Goal: Task Accomplishment & Management: Manage account settings

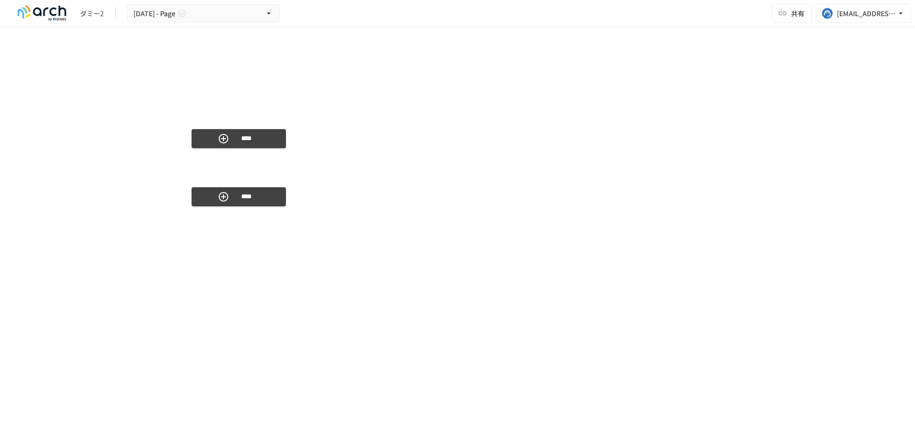
scroll to position [2399, 0]
click at [186, 186] on div at bounding box center [187, 185] width 8 height 8
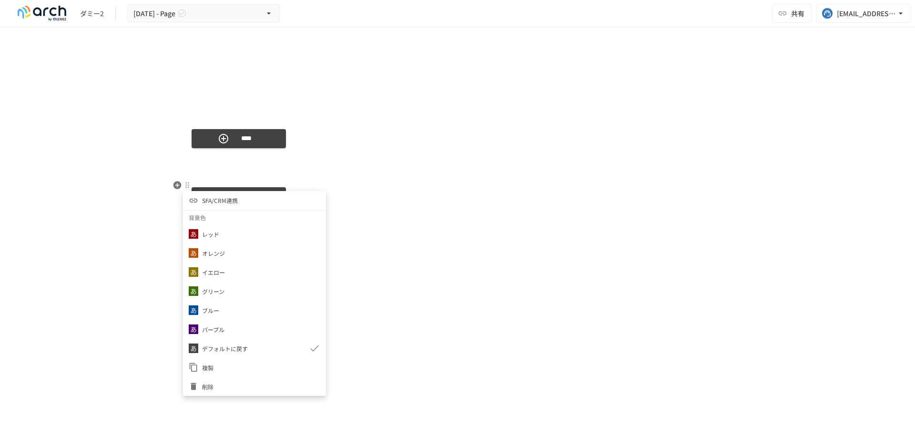
click at [208, 199] on span "SFA/CRM連携" at bounding box center [220, 200] width 36 height 9
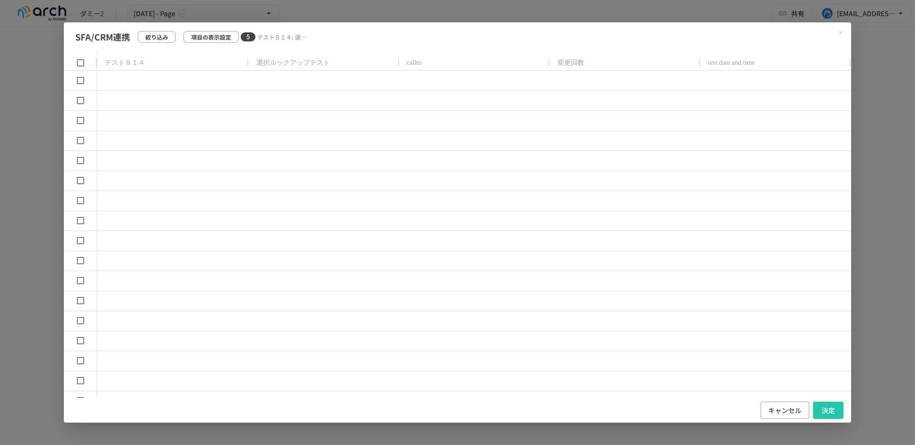
click at [226, 40] on p "項目の表示設定" at bounding box center [211, 36] width 40 height 9
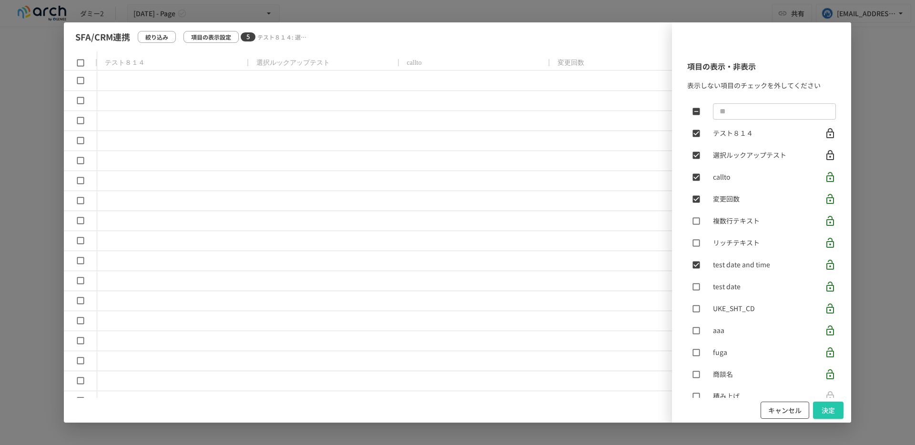
click at [788, 406] on button "キャンセル" at bounding box center [784, 411] width 49 height 18
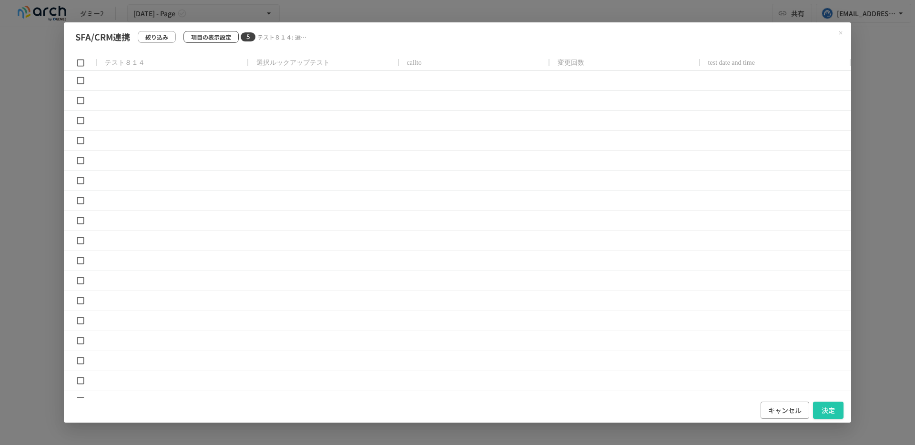
click at [224, 39] on p "項目の表示設定" at bounding box center [211, 36] width 40 height 9
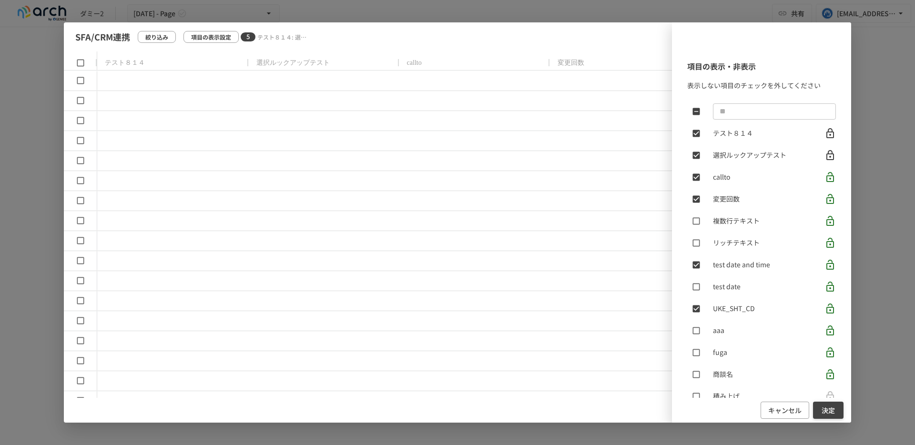
click at [823, 407] on button "決定" at bounding box center [828, 411] width 30 height 18
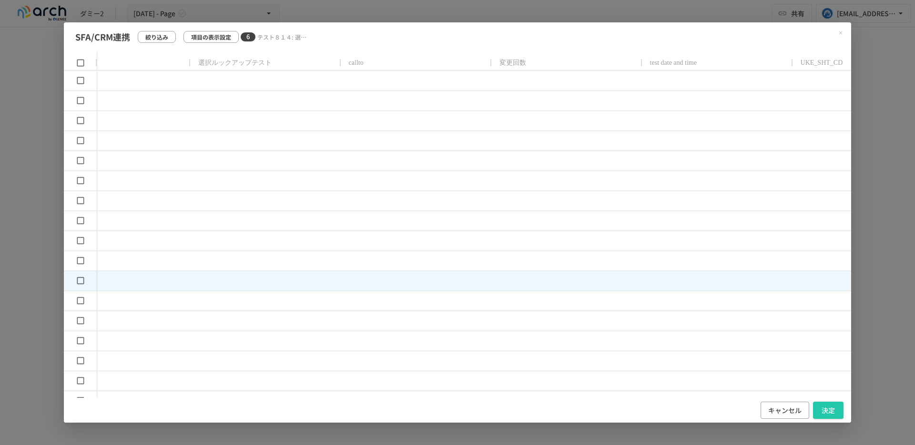
scroll to position [0, 0]
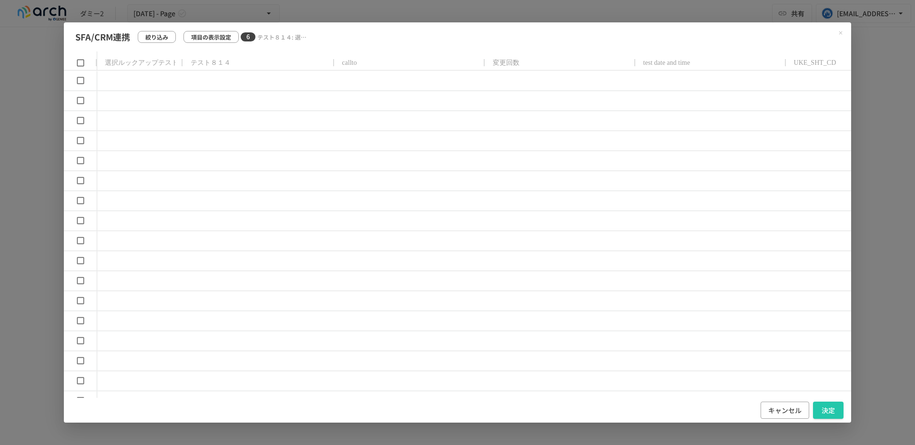
drag, startPoint x: 247, startPoint y: 60, endPoint x: 182, endPoint y: 60, distance: 64.8
click at [182, 60] on div at bounding box center [183, 62] width 4 height 23
drag, startPoint x: 332, startPoint y: 60, endPoint x: 242, endPoint y: 61, distance: 90.0
click at [242, 61] on div at bounding box center [244, 62] width 4 height 23
drag, startPoint x: 394, startPoint y: 62, endPoint x: 294, endPoint y: 54, distance: 100.4
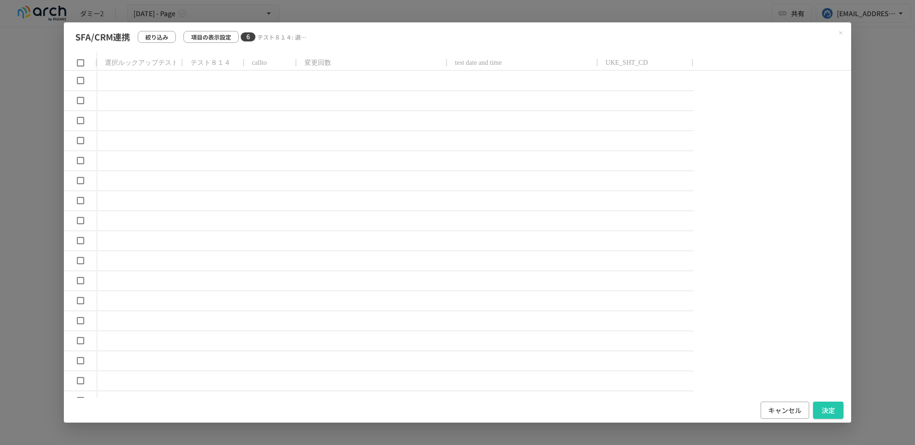
click at [294, 54] on div at bounding box center [296, 62] width 4 height 23
drag, startPoint x: 443, startPoint y: 60, endPoint x: 351, endPoint y: 60, distance: 91.5
click at [352, 60] on div at bounding box center [354, 62] width 4 height 23
drag, startPoint x: 503, startPoint y: 62, endPoint x: 451, endPoint y: 62, distance: 51.4
click at [451, 62] on div at bounding box center [453, 62] width 4 height 23
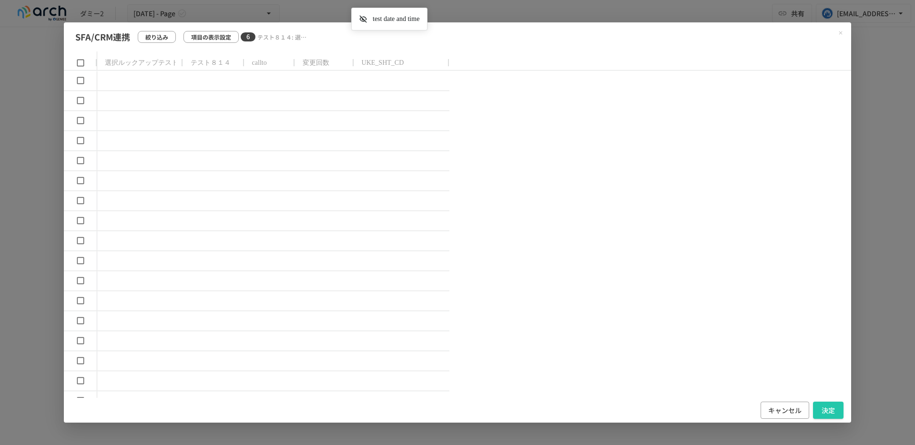
drag, startPoint x: 389, startPoint y: 62, endPoint x: 356, endPoint y: 4, distance: 66.8
drag, startPoint x: 328, startPoint y: 60, endPoint x: 327, endPoint y: 3, distance: 57.6
drag, startPoint x: 330, startPoint y: 67, endPoint x: 311, endPoint y: -4, distance: 73.5
drag, startPoint x: 256, startPoint y: 67, endPoint x: 255, endPoint y: 12, distance: 54.3
drag, startPoint x: 222, startPoint y: 62, endPoint x: 226, endPoint y: 20, distance: 42.1
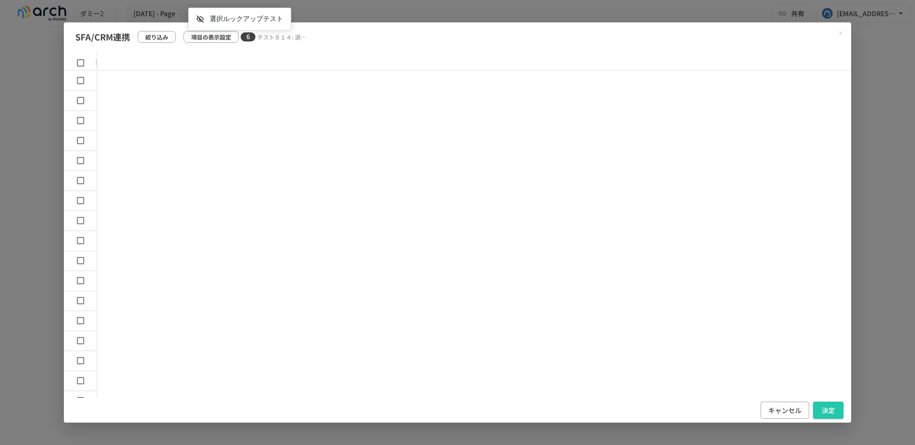
drag, startPoint x: 168, startPoint y: 63, endPoint x: 193, endPoint y: 4, distance: 64.2
click at [97, 60] on div at bounding box center [473, 60] width 753 height 19
drag, startPoint x: 95, startPoint y: 60, endPoint x: 176, endPoint y: 60, distance: 81.0
click at [176, 60] on div at bounding box center [457, 60] width 786 height 19
click at [107, 64] on div at bounding box center [473, 60] width 753 height 19
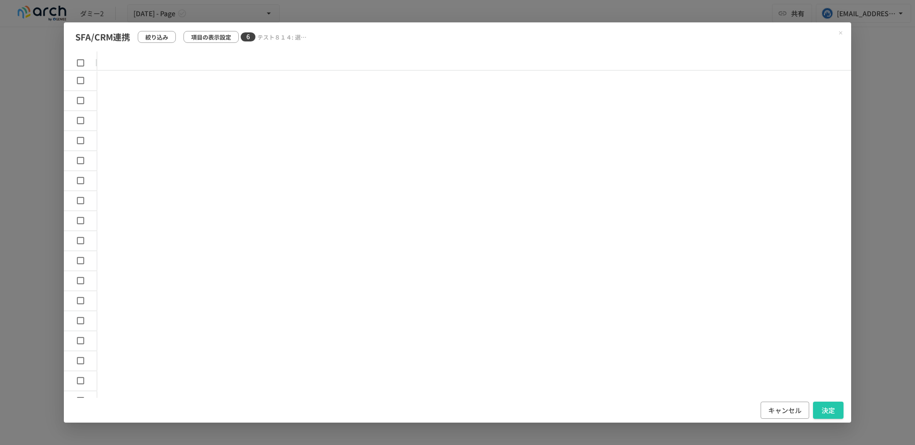
click at [107, 64] on div at bounding box center [473, 60] width 753 height 19
click at [229, 36] on p "項目の表示設定" at bounding box center [211, 36] width 40 height 9
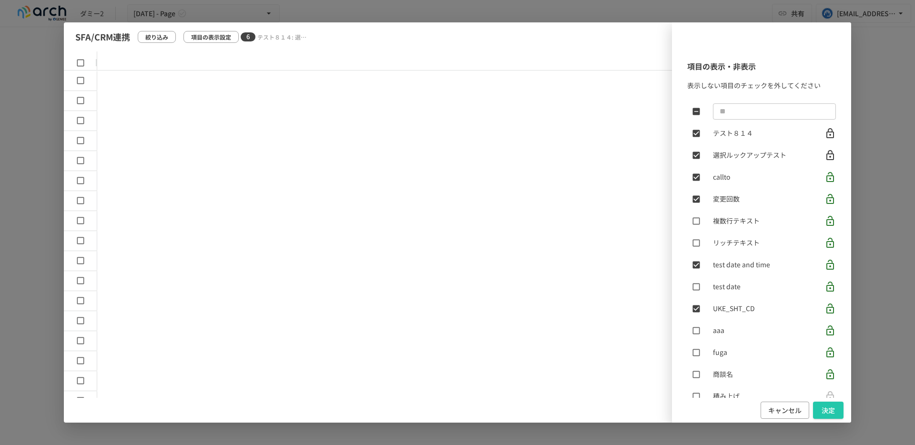
click at [700, 167] on div "​ テスト８１４ 選択ルックアップテスト callto 変更回数 複数行テキスト リッチテキスト test date and time test date U…" at bounding box center [761, 262] width 149 height 321
click at [845, 417] on div "キャンセル 決定" at bounding box center [761, 410] width 179 height 25
click at [835, 414] on button "決定" at bounding box center [828, 411] width 30 height 18
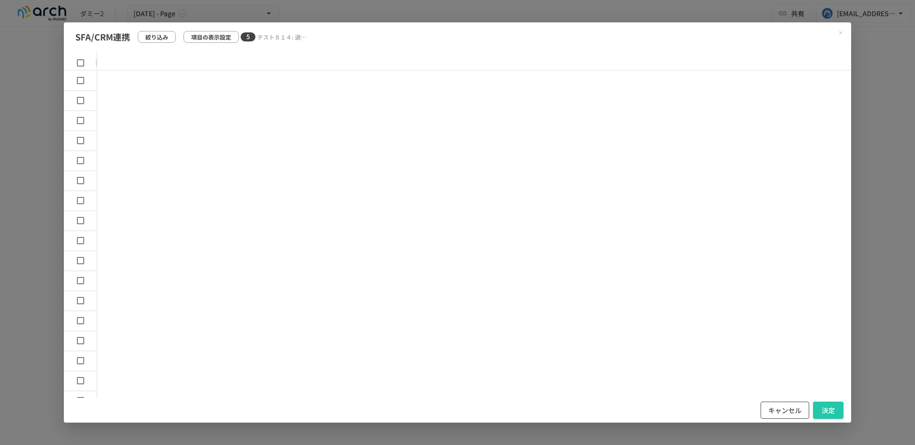
click at [781, 407] on button "キャンセル" at bounding box center [784, 411] width 49 height 18
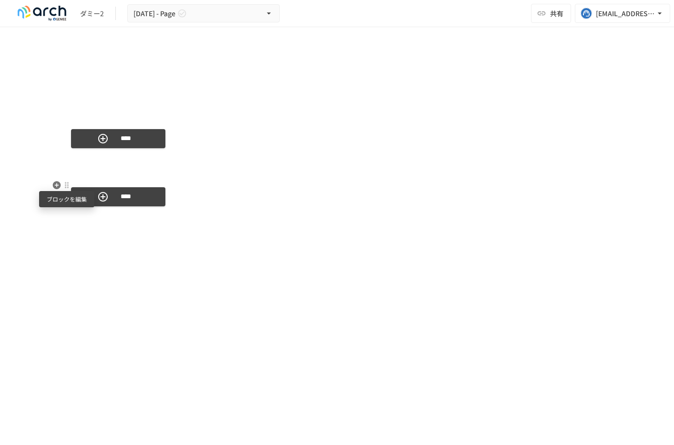
click at [70, 181] on div at bounding box center [67, 185] width 8 height 8
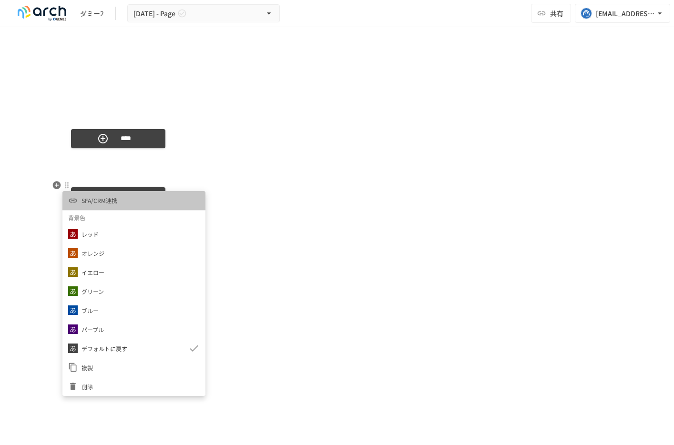
click at [88, 199] on span "SFA/CRM連携" at bounding box center [99, 200] width 36 height 9
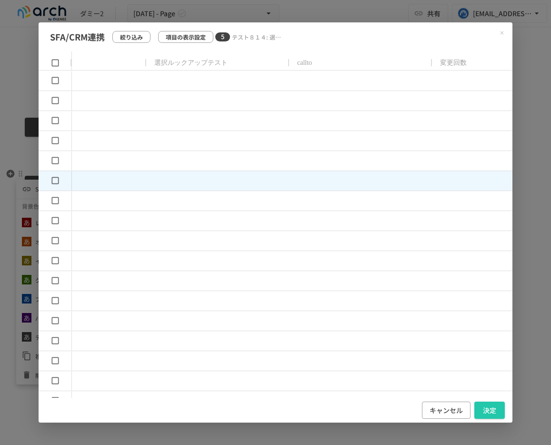
scroll to position [0, 181]
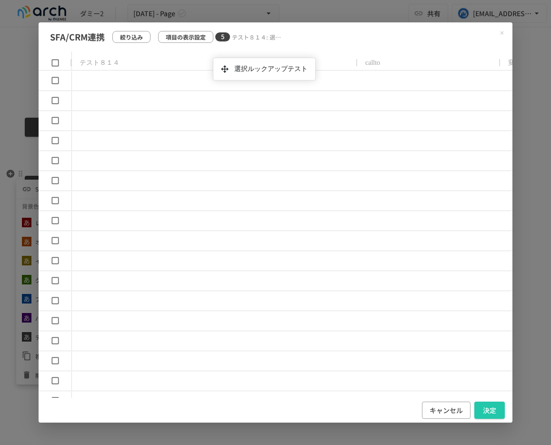
drag, startPoint x: 250, startPoint y: 61, endPoint x: 169, endPoint y: 62, distance: 81.0
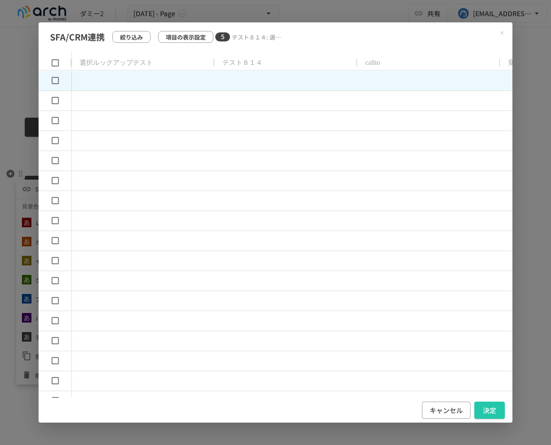
click at [263, 72] on div at bounding box center [286, 81] width 143 height 20
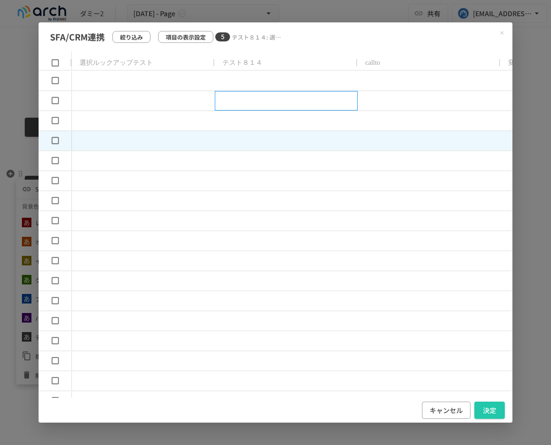
drag, startPoint x: 240, startPoint y: 94, endPoint x: 242, endPoint y: 150, distance: 55.8
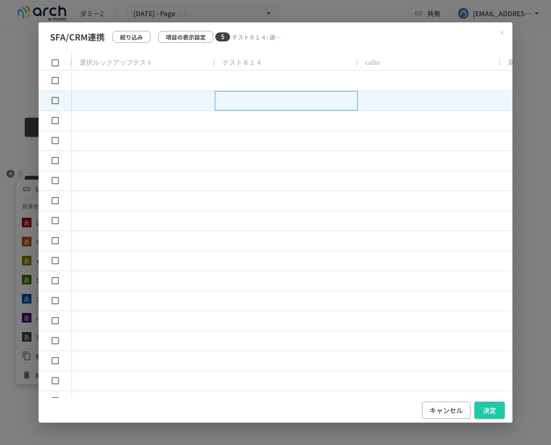
click at [251, 105] on div at bounding box center [286, 101] width 143 height 20
click at [389, 91] on div at bounding box center [429, 101] width 143 height 20
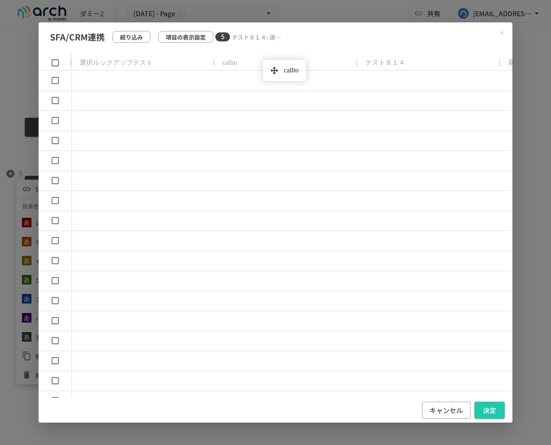
drag, startPoint x: 391, startPoint y: 63, endPoint x: 272, endPoint y: 63, distance: 119.6
click at [186, 41] on button "項目の表示設定" at bounding box center [185, 37] width 55 height 12
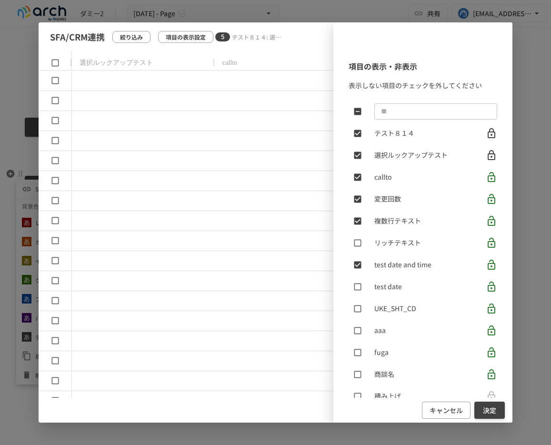
click at [480, 409] on button "決定" at bounding box center [489, 411] width 30 height 18
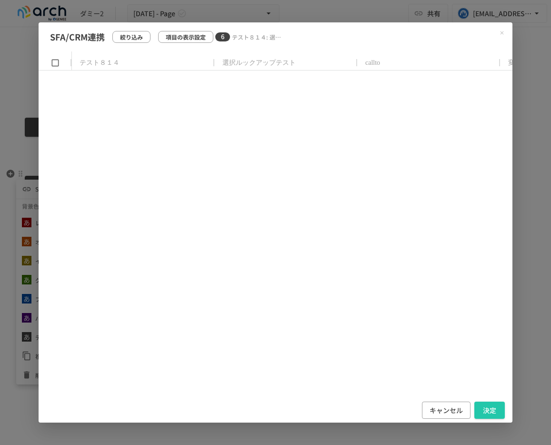
scroll to position [1673, 0]
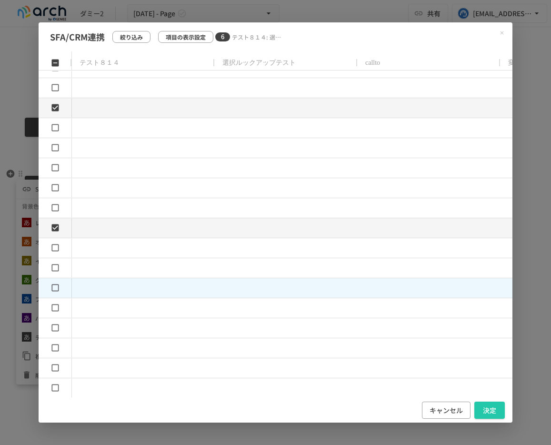
click at [50, 297] on div at bounding box center [55, 288] width 33 height 20
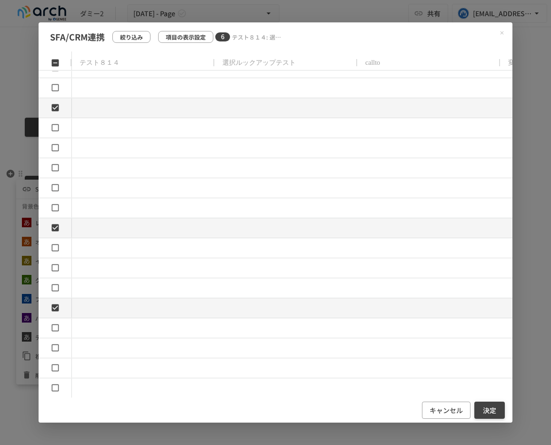
click at [491, 414] on button "決定" at bounding box center [489, 411] width 30 height 18
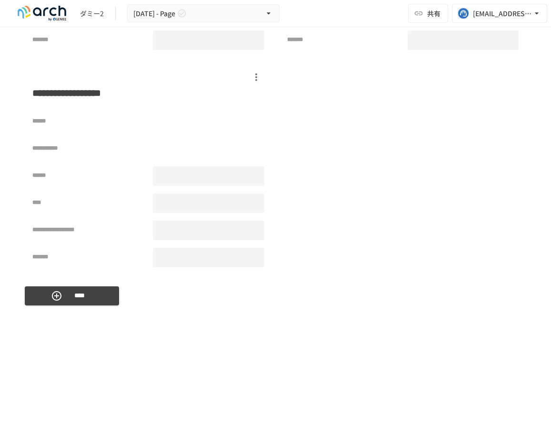
scroll to position [2675, 0]
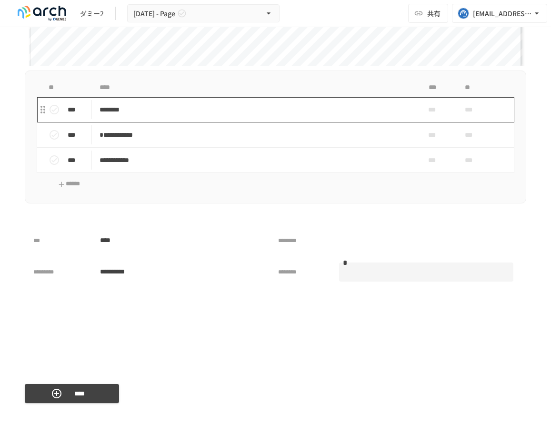
scroll to position [2147, 0]
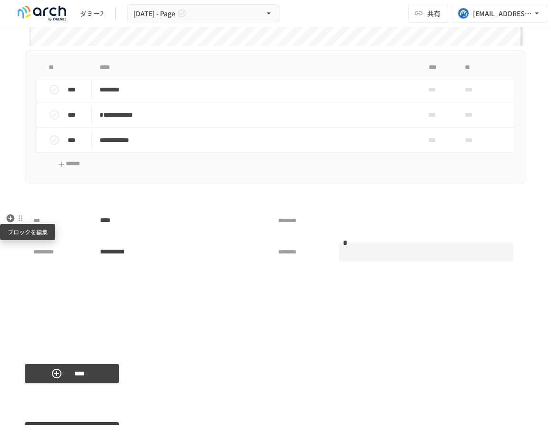
click at [21, 218] on div at bounding box center [21, 218] width 8 height 8
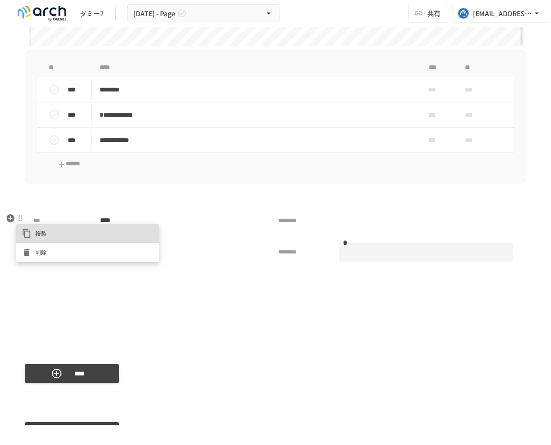
click at [57, 301] on div at bounding box center [275, 222] width 551 height 445
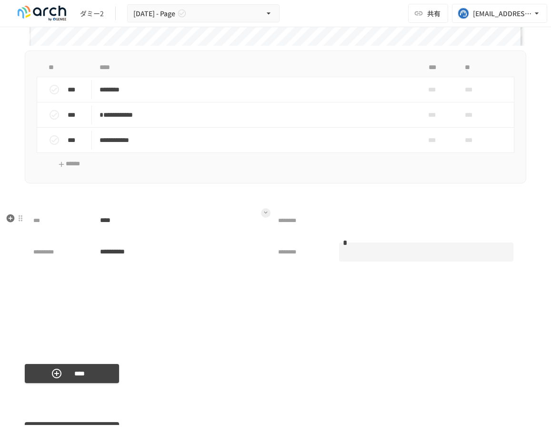
click at [30, 219] on div "*** ****" at bounding box center [151, 220] width 244 height 30
click at [269, 218] on button at bounding box center [266, 213] width 10 height 10
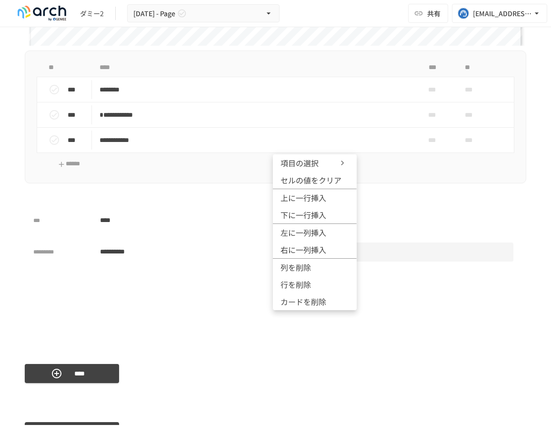
click at [269, 227] on div at bounding box center [275, 222] width 551 height 445
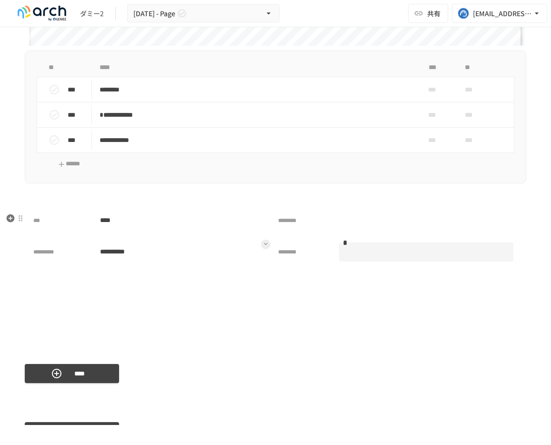
click at [270, 261] on div "**********" at bounding box center [151, 252] width 244 height 30
click at [266, 246] on icon at bounding box center [266, 244] width 4 height 4
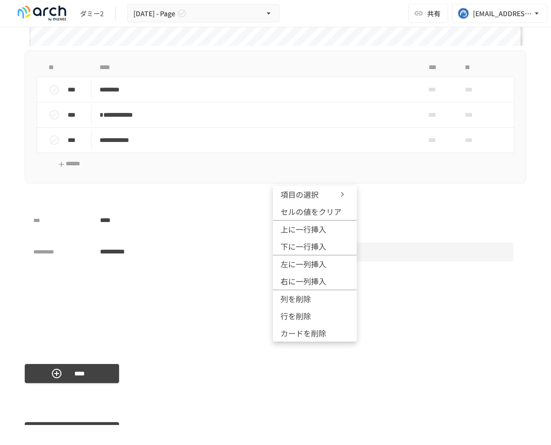
click at [338, 189] on div "項目の選択" at bounding box center [315, 194] width 69 height 11
click at [392, 195] on p "test_call" at bounding box center [379, 194] width 30 height 12
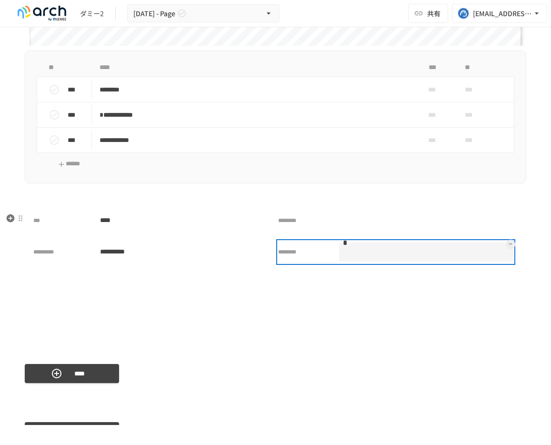
click at [293, 260] on p "********" at bounding box center [289, 254] width 22 height 12
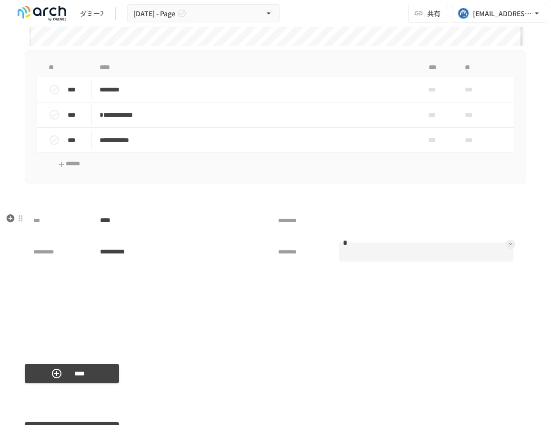
click at [426, 261] on input "text" at bounding box center [426, 251] width 174 height 17
click at [507, 249] on button at bounding box center [511, 245] width 10 height 10
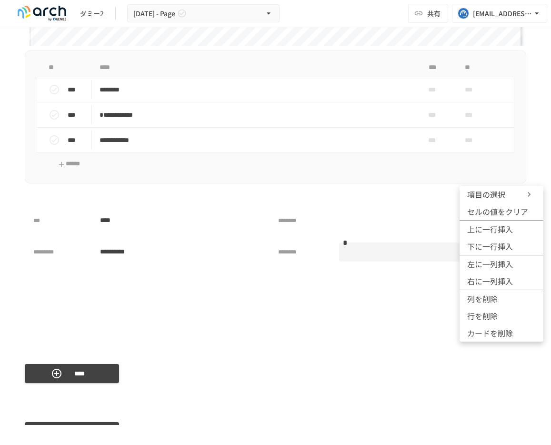
click at [489, 292] on li "列を削除" at bounding box center [502, 298] width 84 height 17
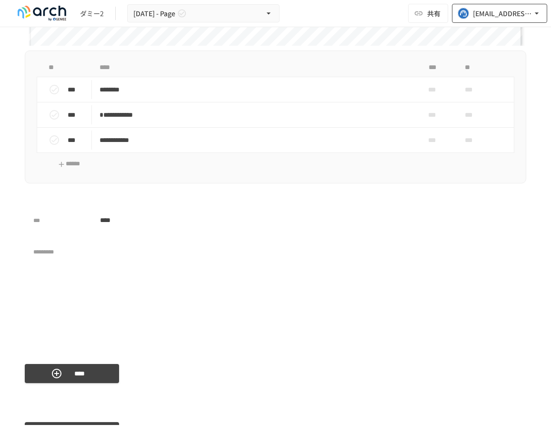
click at [505, 13] on div "[EMAIL_ADDRESS][DOMAIN_NAME]" at bounding box center [502, 14] width 59 height 12
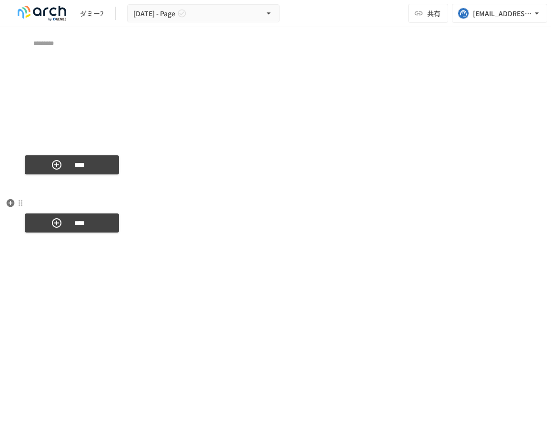
scroll to position [2383, 0]
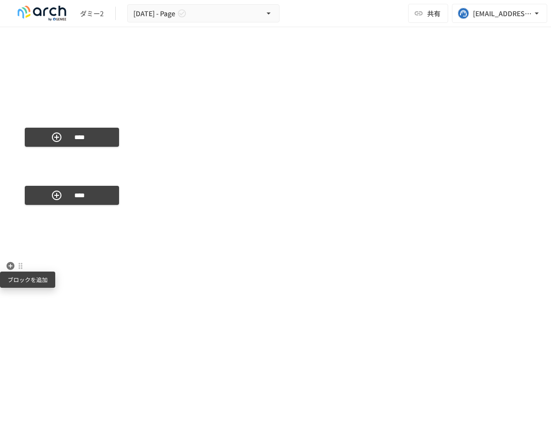
click at [10, 264] on icon "button" at bounding box center [11, 266] width 10 height 10
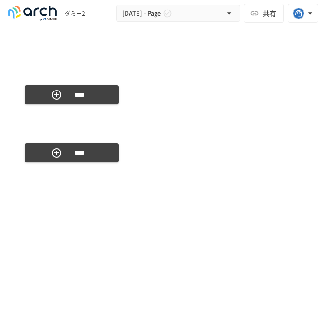
scroll to position [2458, 0]
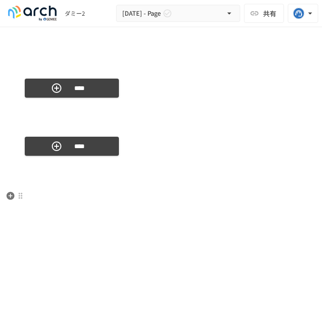
drag, startPoint x: 275, startPoint y: 188, endPoint x: 210, endPoint y: 184, distance: 65.4
click at [186, 163] on div "****" at bounding box center [161, 146] width 273 height 34
